Goal: Obtain resource: Download file/media

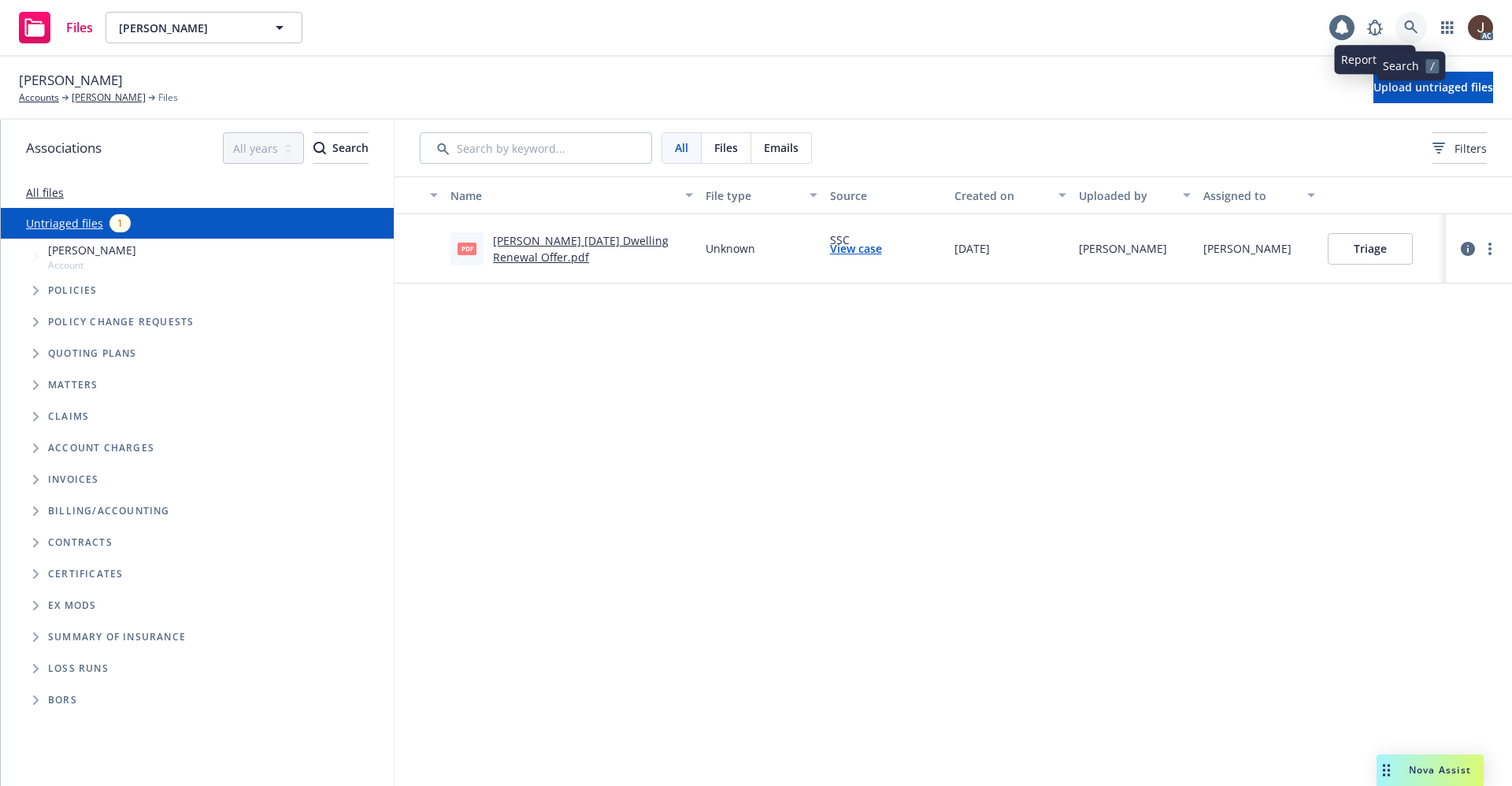
click at [1411, 21] on icon at bounding box center [1411, 28] width 14 height 14
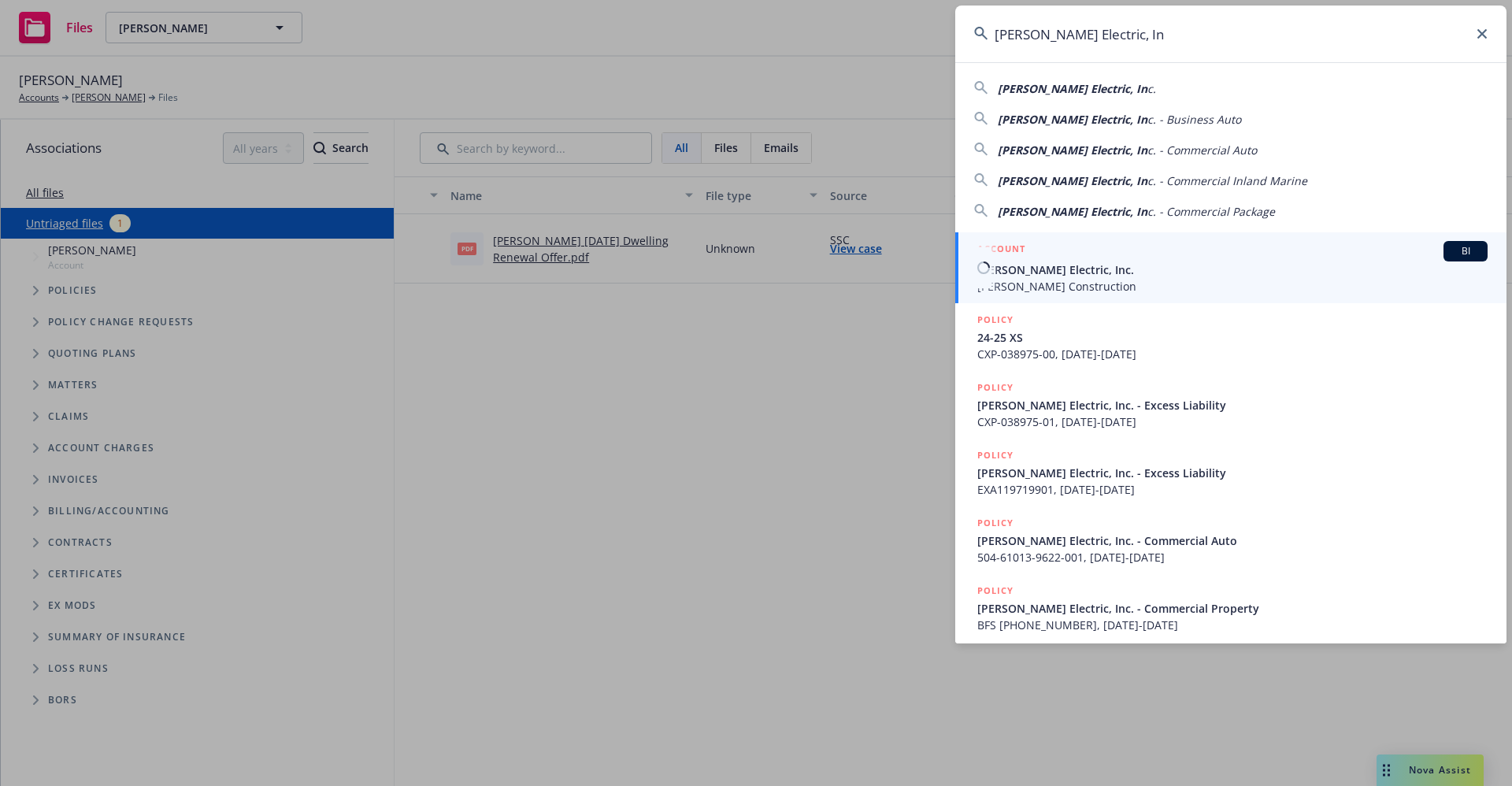
type input "[PERSON_NAME] Electric, In"
click at [1029, 279] on span "[PERSON_NAME] Construction" at bounding box center [1233, 286] width 510 height 16
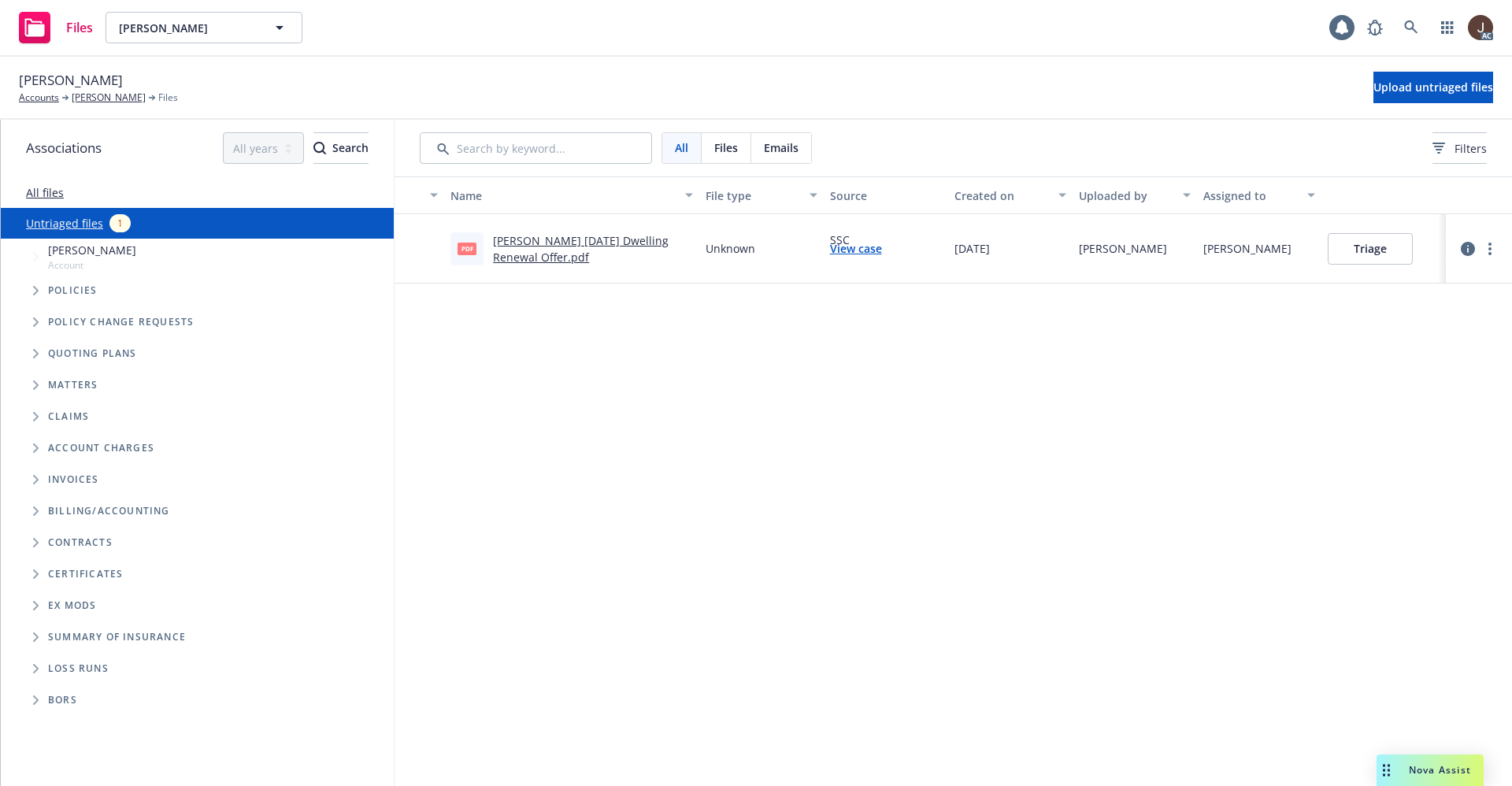
click at [681, 60] on div "[PERSON_NAME] Accounts [PERSON_NAME] Files Upload untriaged files" at bounding box center [756, 88] width 1512 height 63
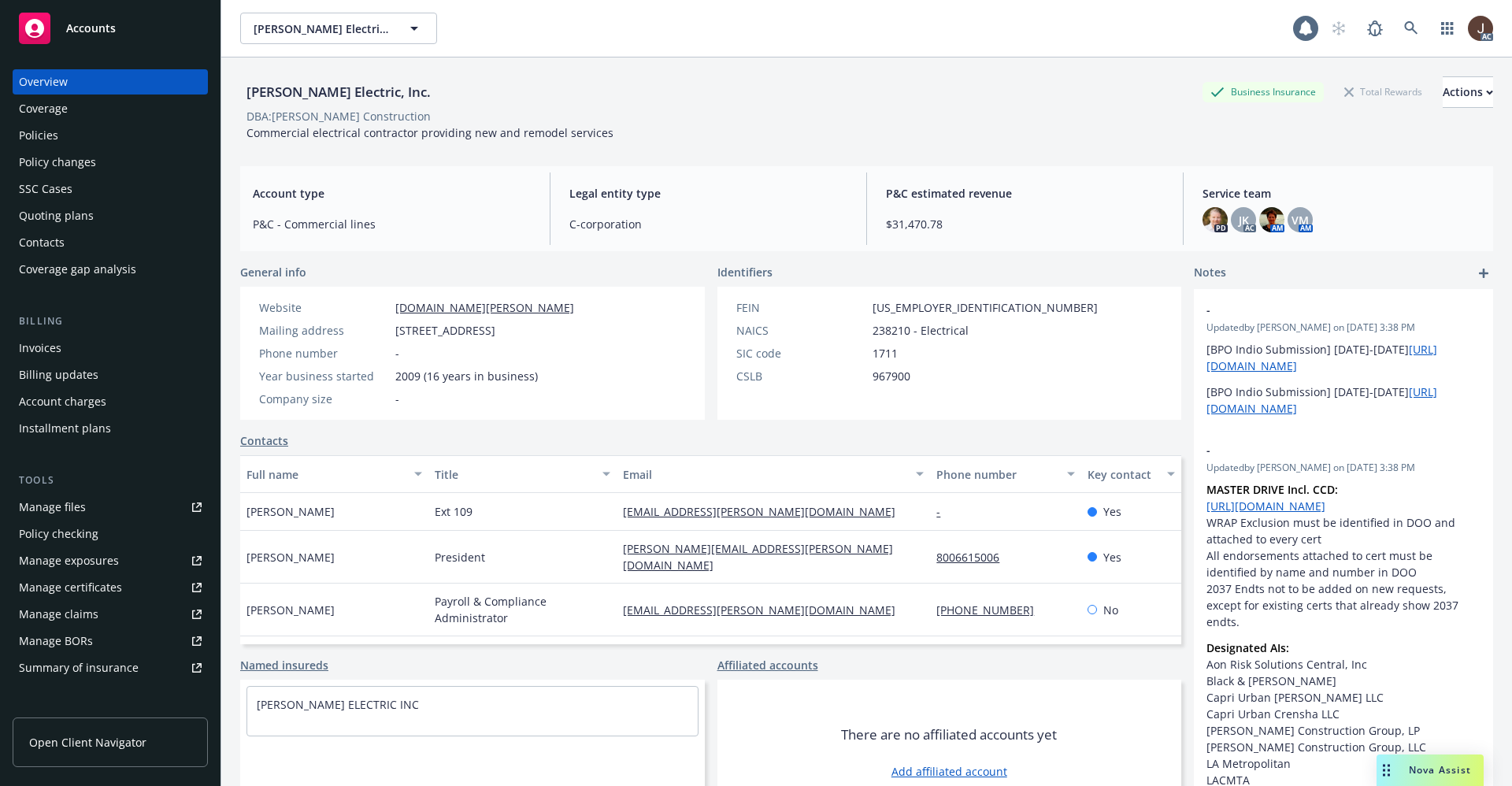
click at [36, 518] on div "Manage files" at bounding box center [52, 507] width 67 height 25
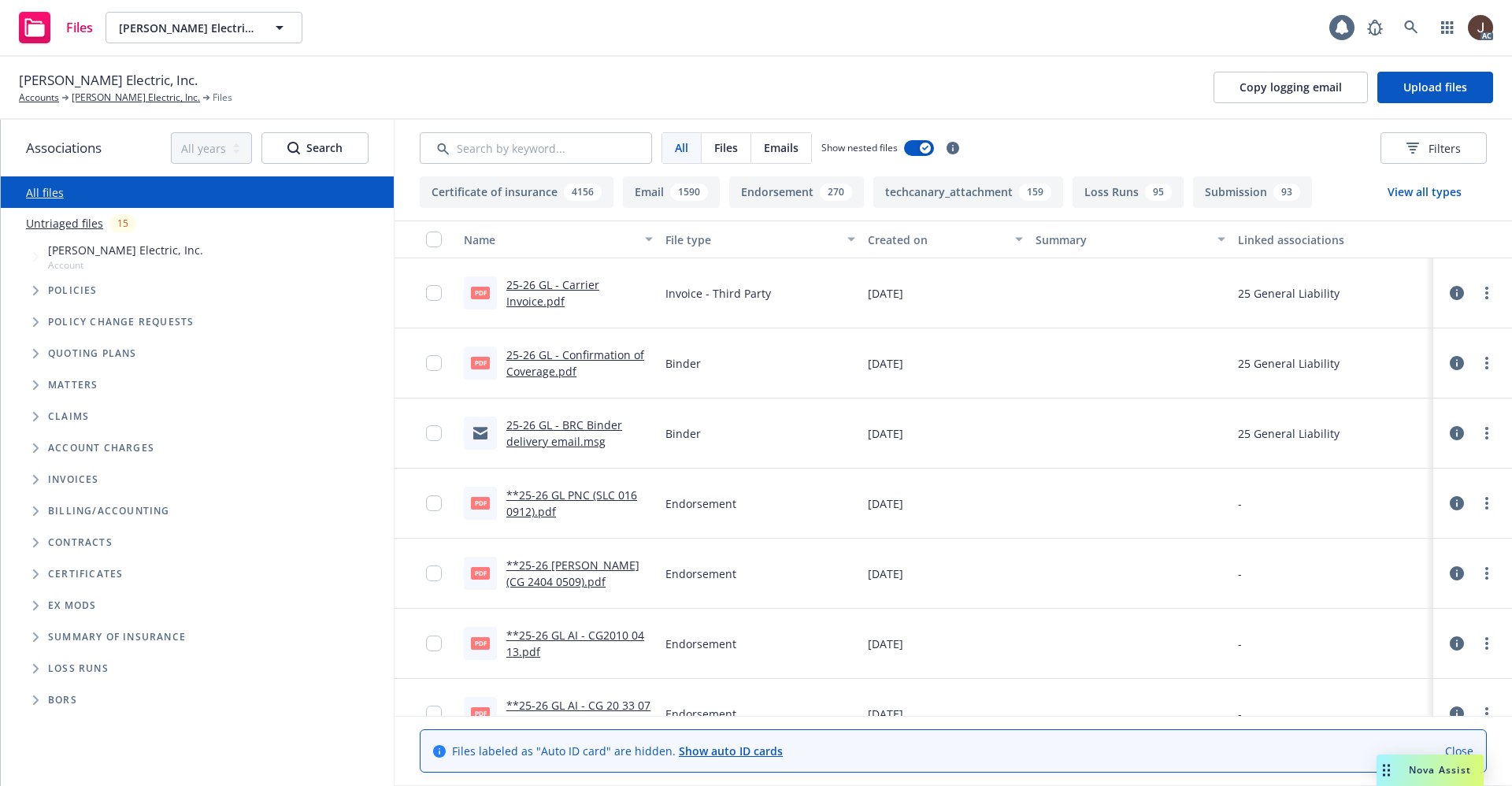
click at [76, 228] on link "Untriaged files" at bounding box center [65, 224] width 77 height 16
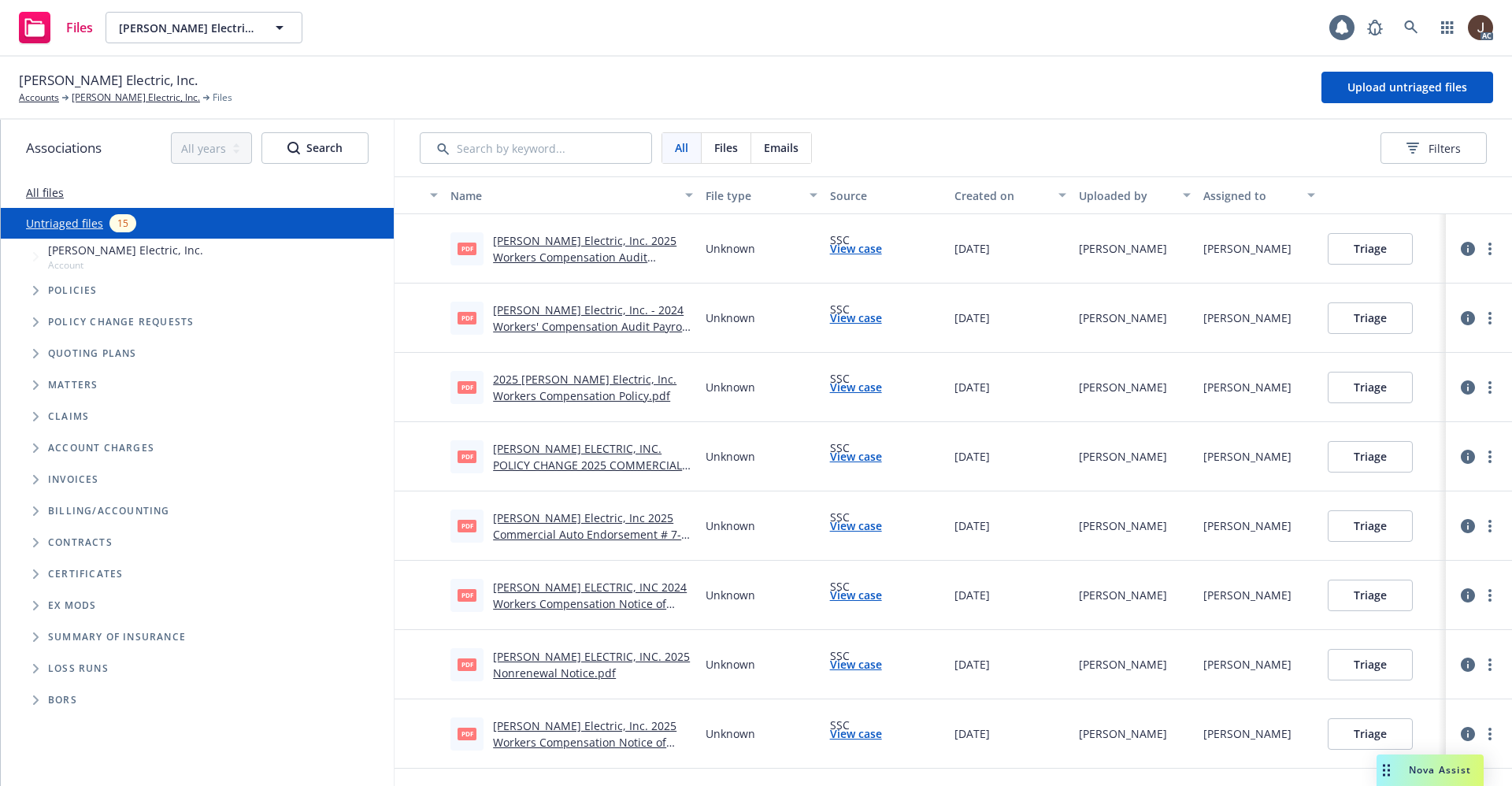
click at [602, 242] on link "RBT Electric, Inc. 2025 Workers Compensation Audit Statement.pdf" at bounding box center [585, 257] width 184 height 48
